Goal: Find specific page/section: Find specific page/section

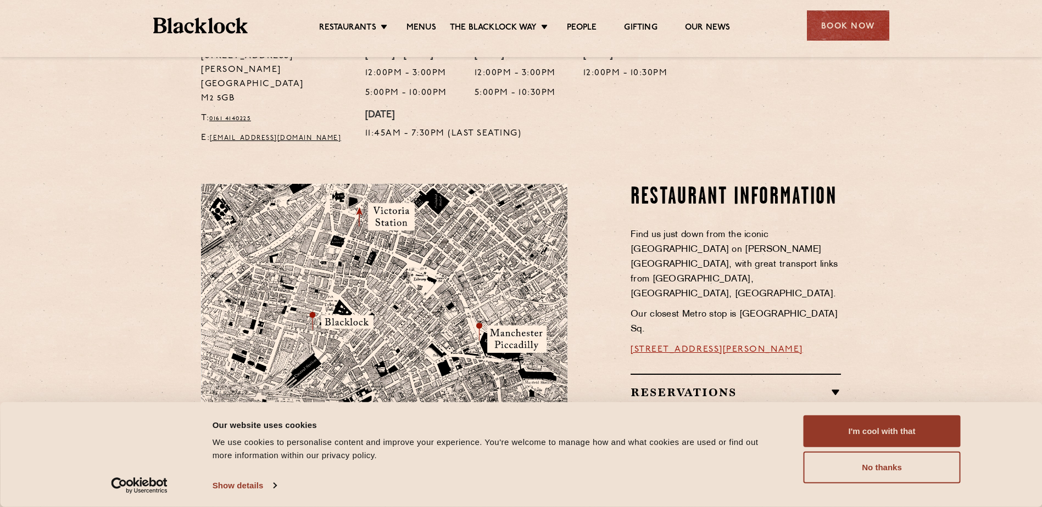
scroll to position [494, 0]
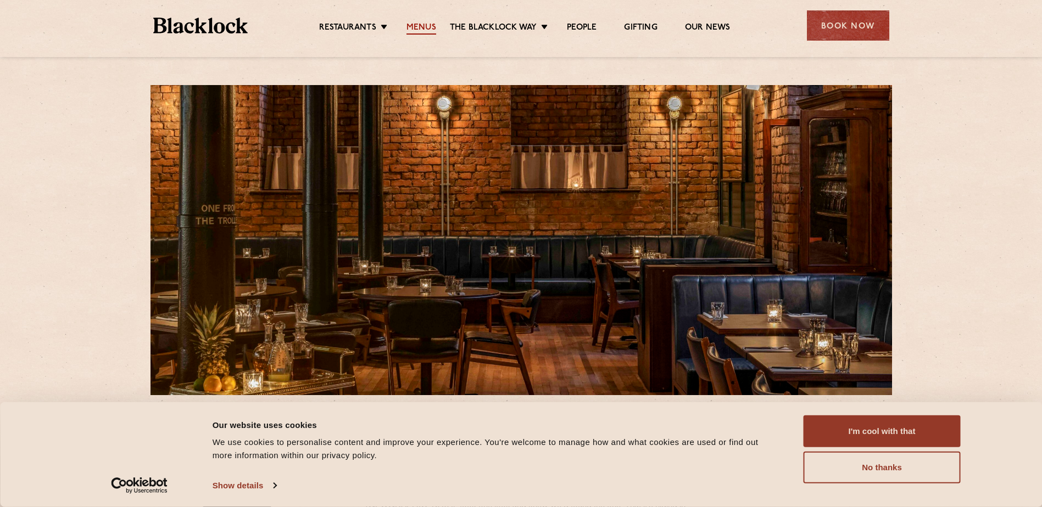
click at [423, 23] on link "Menus" at bounding box center [421, 29] width 30 height 12
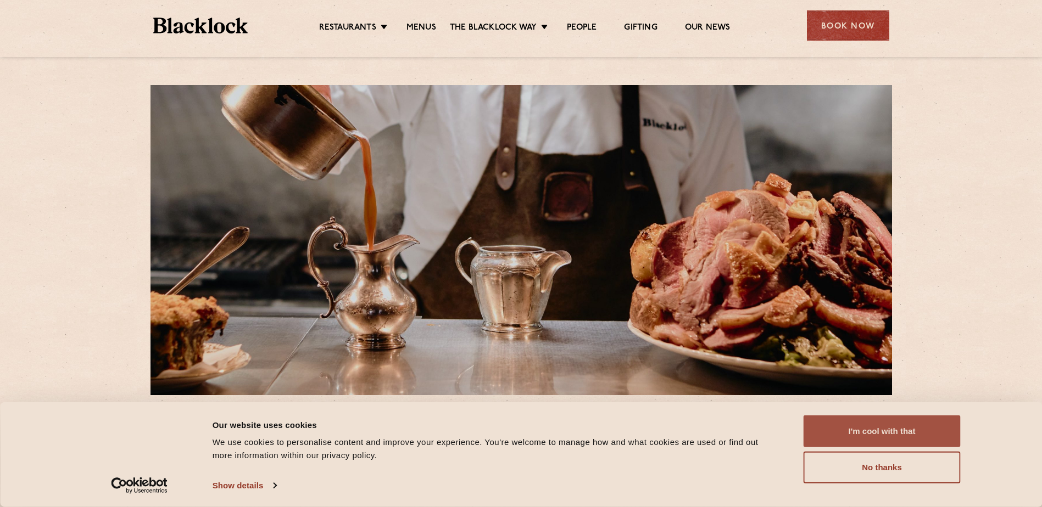
click at [867, 429] on button "I'm cool with that" at bounding box center [881, 432] width 157 height 32
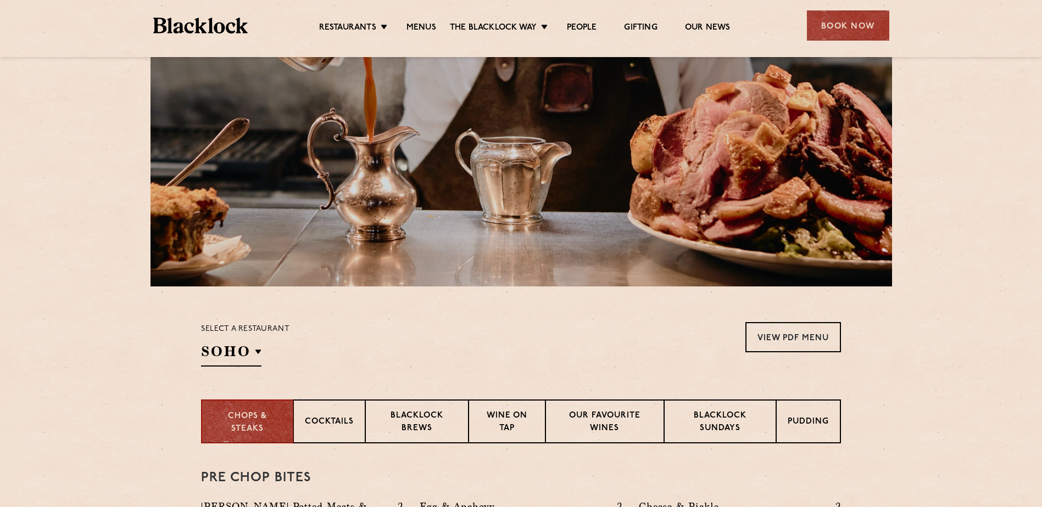
scroll to position [110, 0]
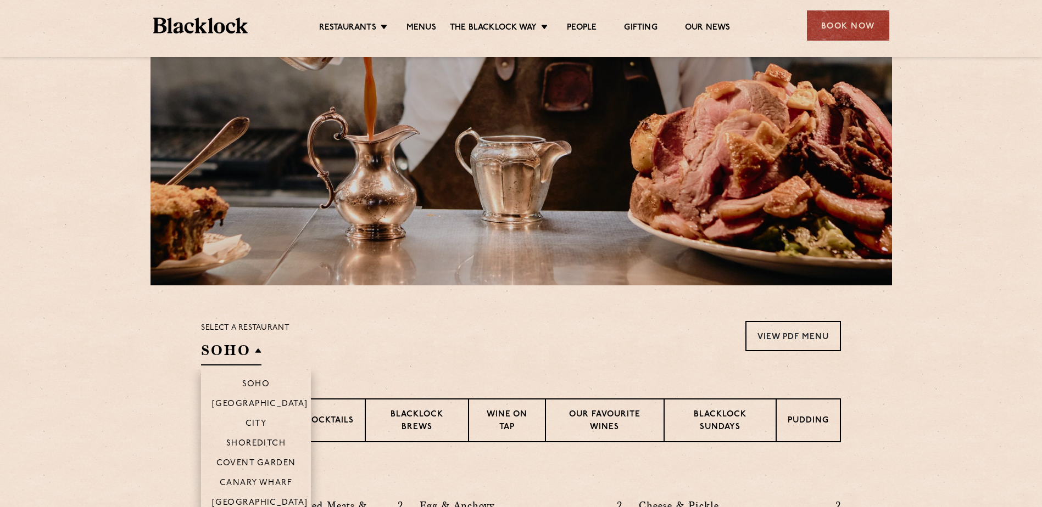
click at [245, 497] on li "[GEOGRAPHIC_DATA]" at bounding box center [256, 507] width 110 height 28
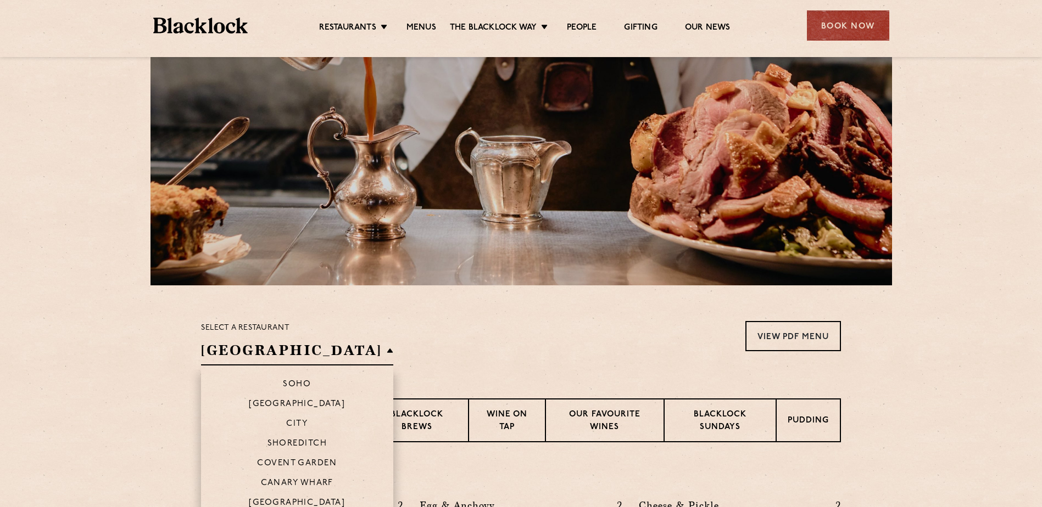
click at [245, 497] on li "[GEOGRAPHIC_DATA]" at bounding box center [297, 507] width 192 height 28
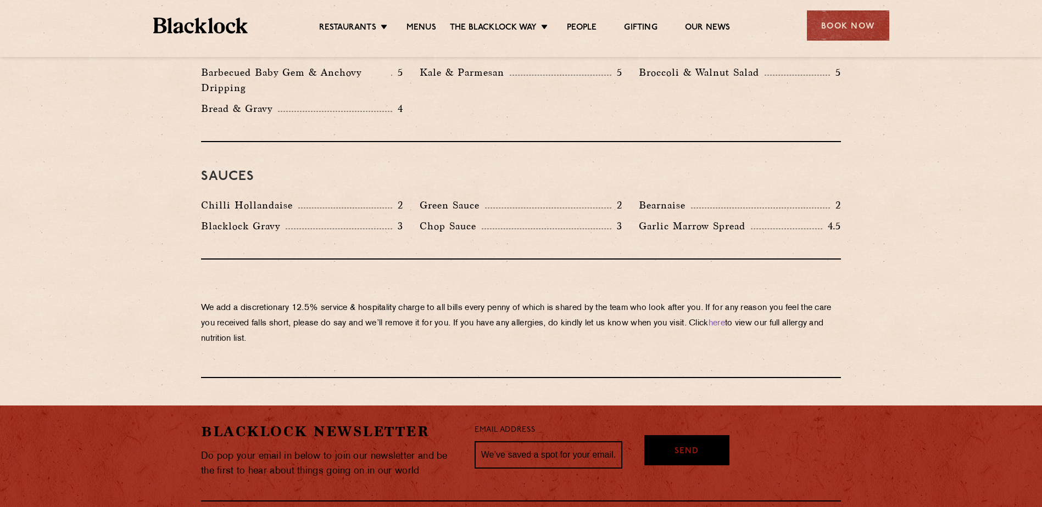
scroll to position [1812, 0]
